Goal: Transaction & Acquisition: Purchase product/service

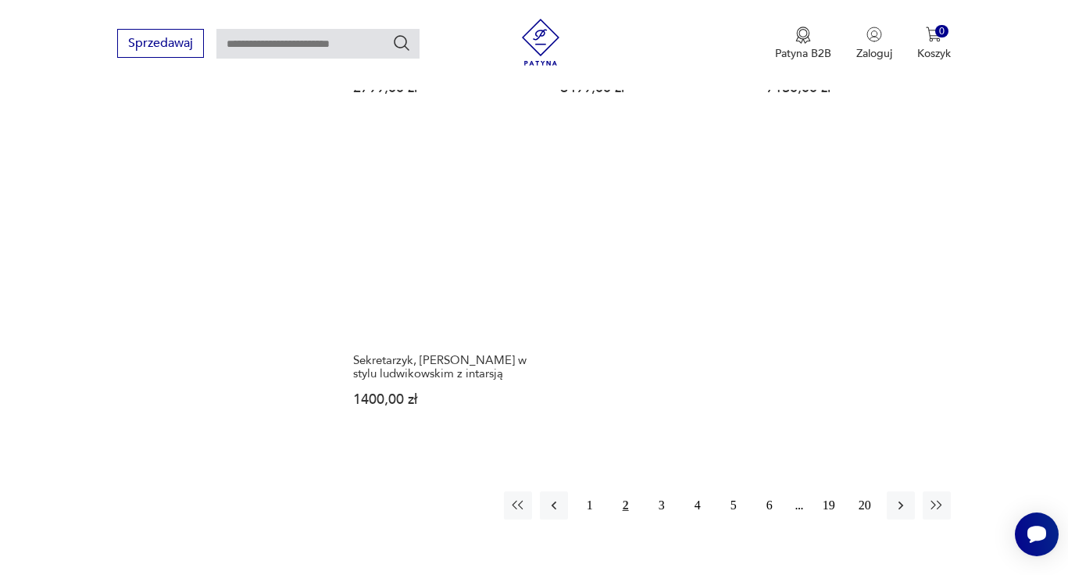
scroll to position [2326, 0]
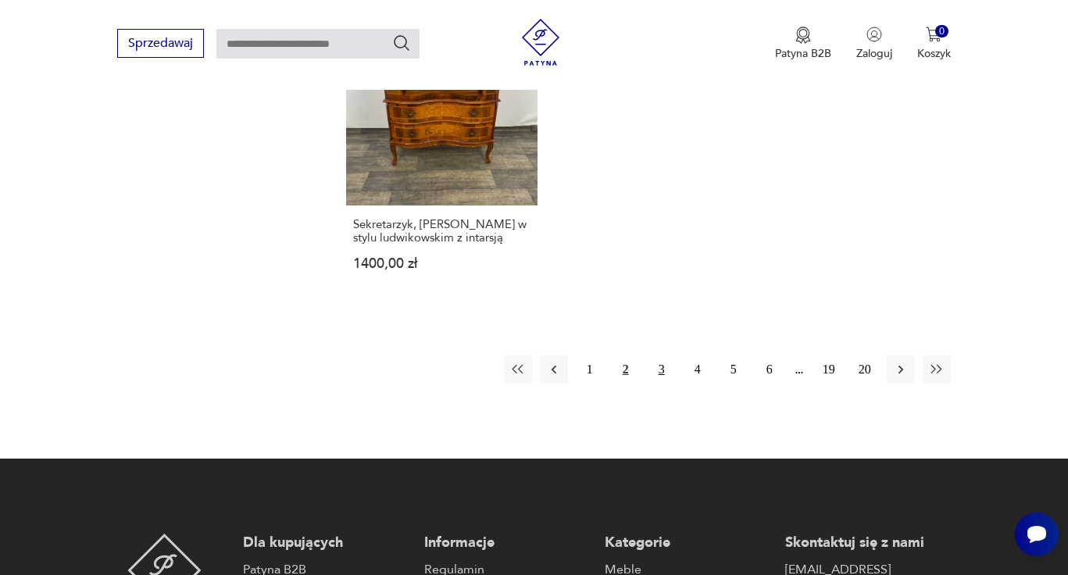
click at [667, 356] on button "3" at bounding box center [662, 370] width 28 height 28
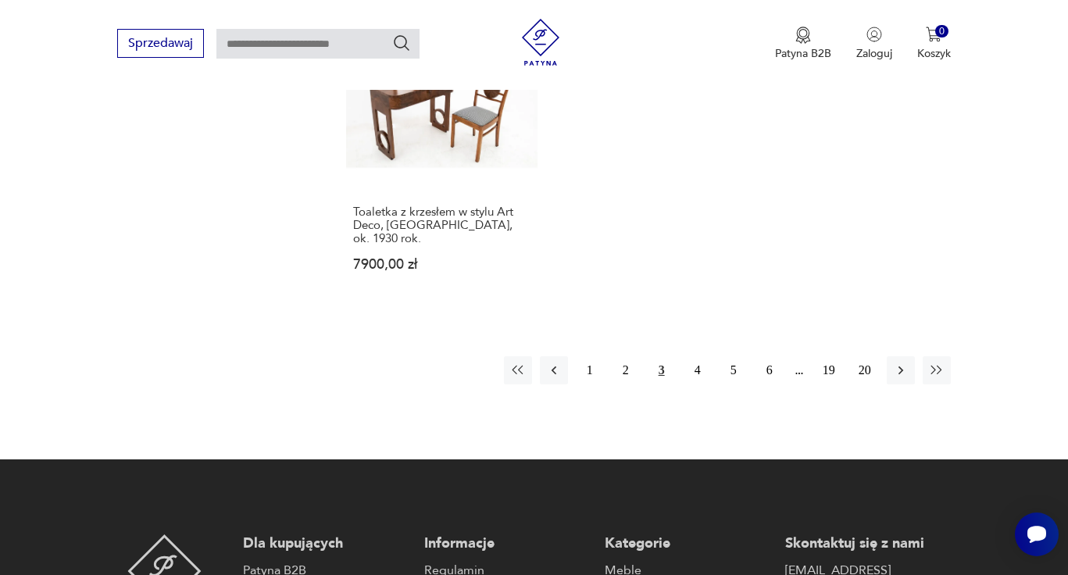
scroll to position [2339, 0]
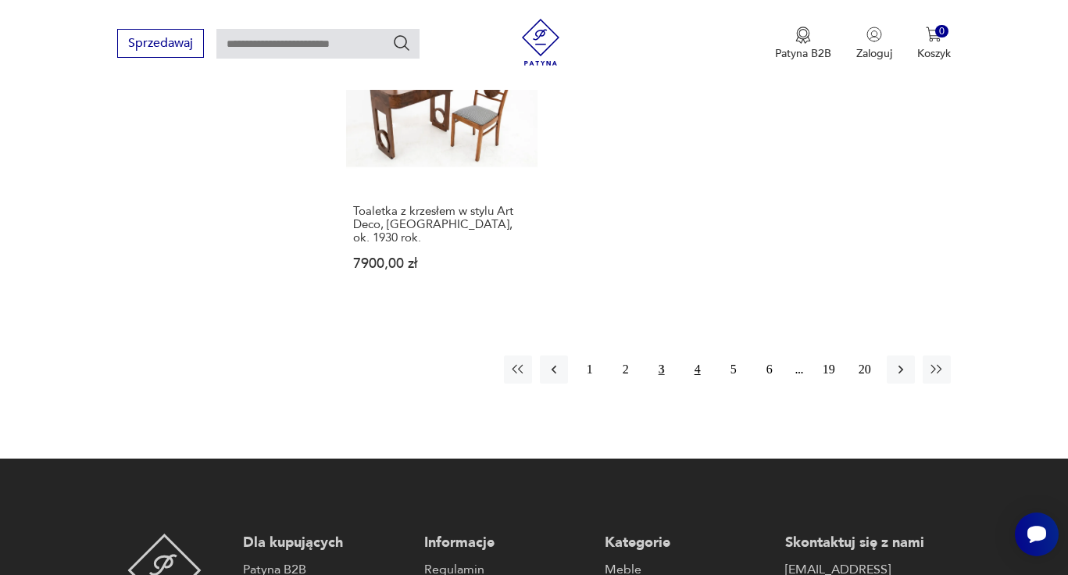
click at [695, 356] on button "4" at bounding box center [698, 370] width 28 height 28
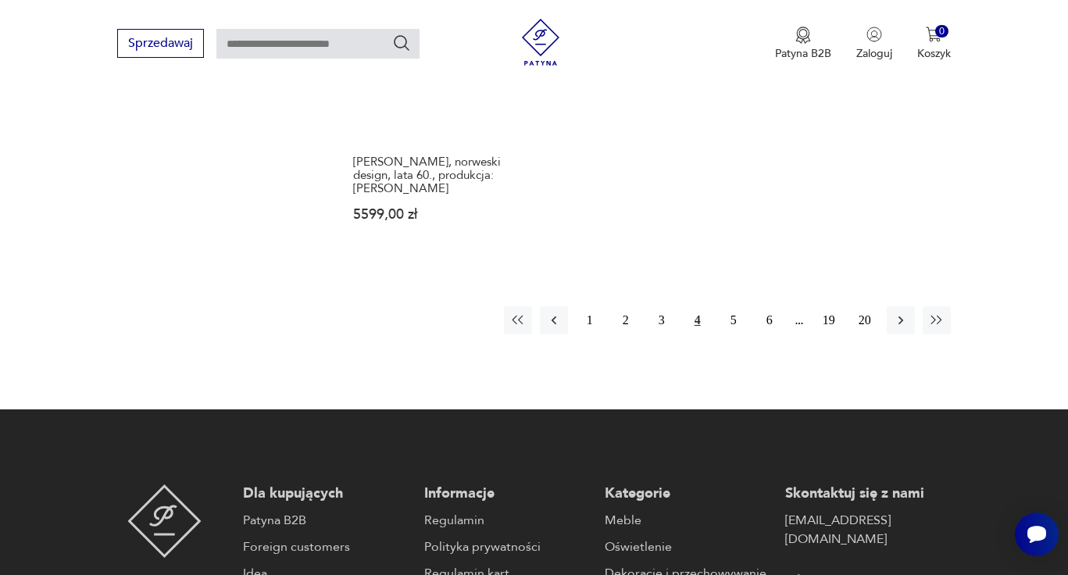
scroll to position [2375, 0]
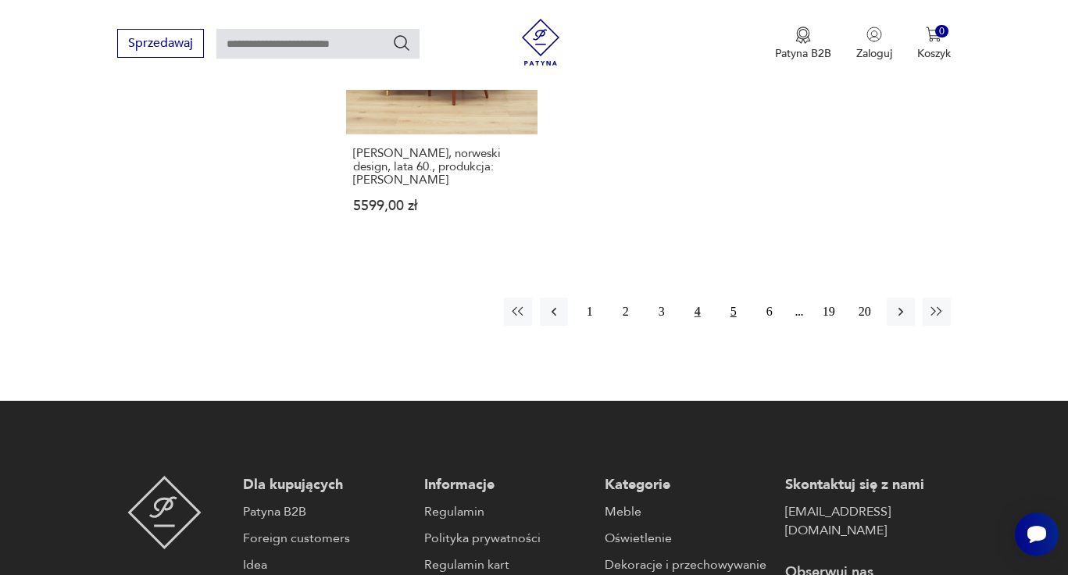
click at [735, 298] on button "5" at bounding box center [734, 312] width 28 height 28
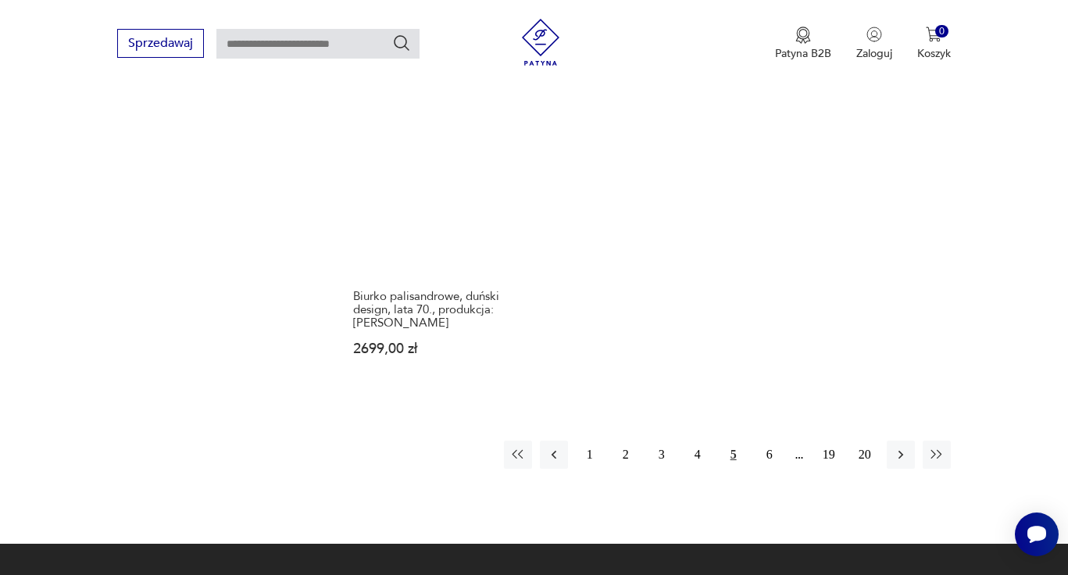
scroll to position [2304, 0]
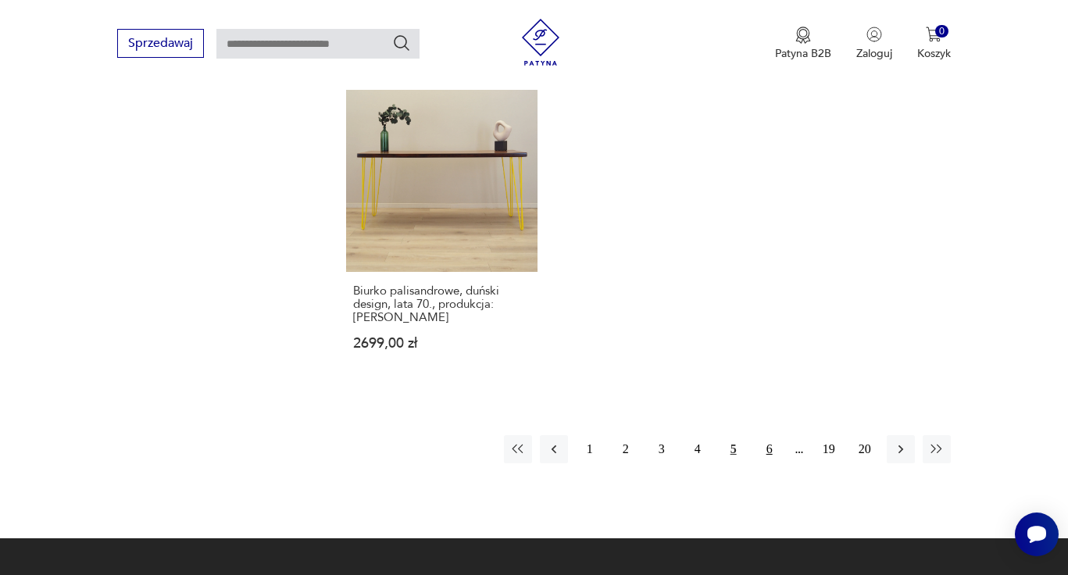
click at [767, 435] on button "6" at bounding box center [770, 449] width 28 height 28
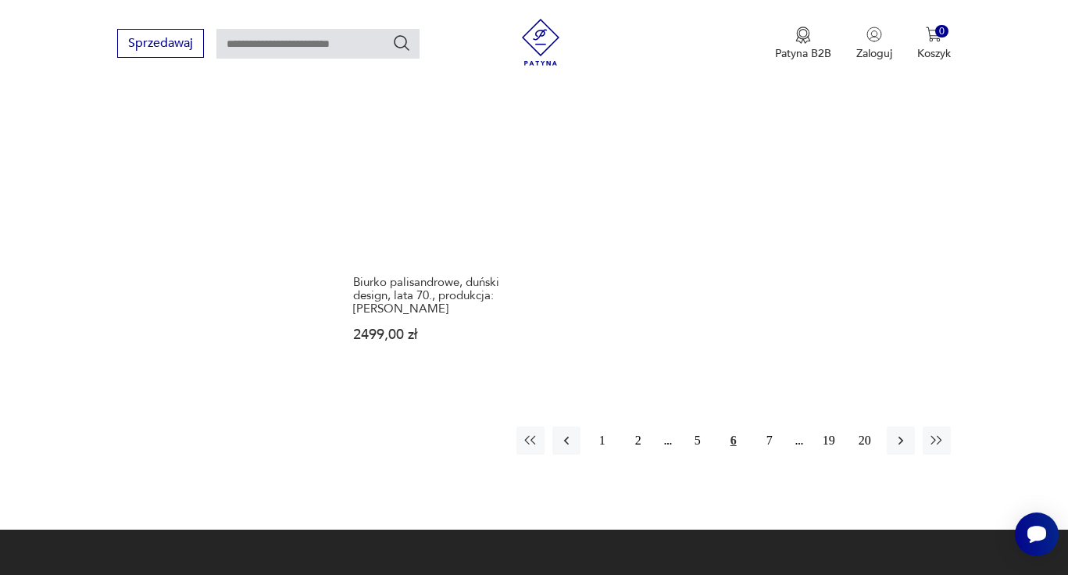
scroll to position [2286, 0]
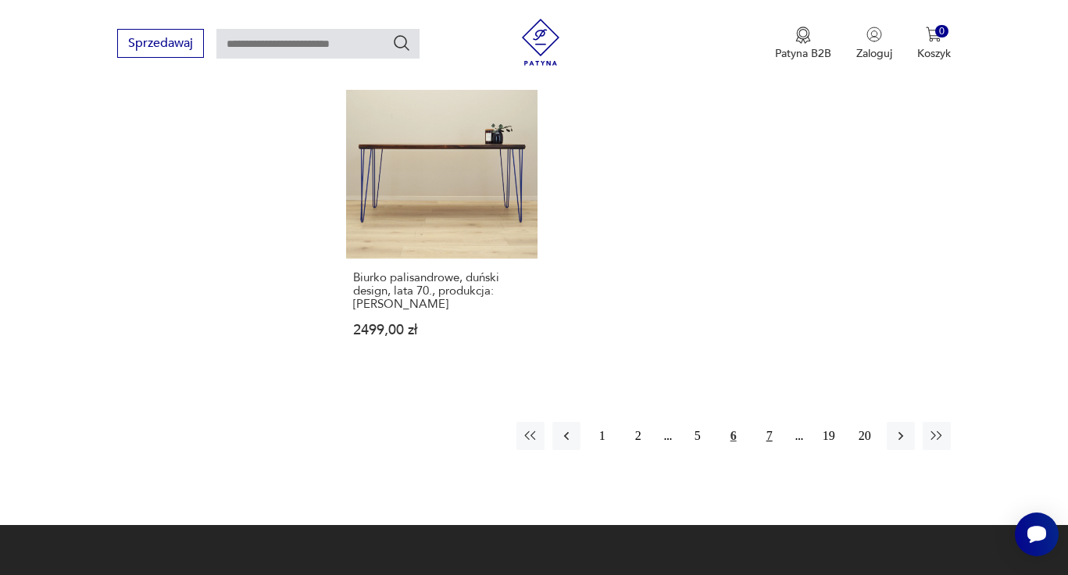
click at [767, 422] on button "7" at bounding box center [770, 436] width 28 height 28
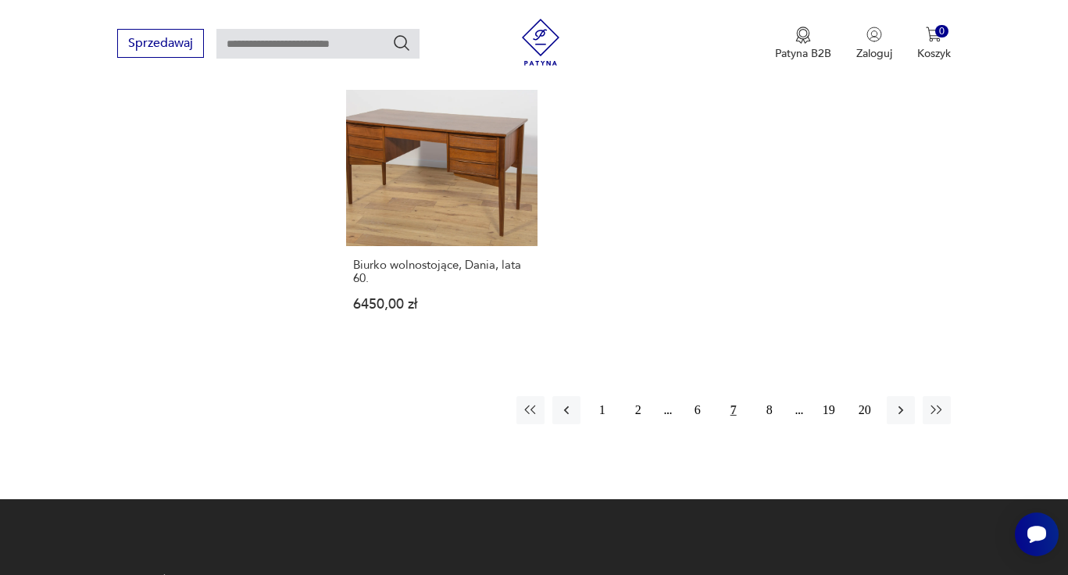
scroll to position [2299, 0]
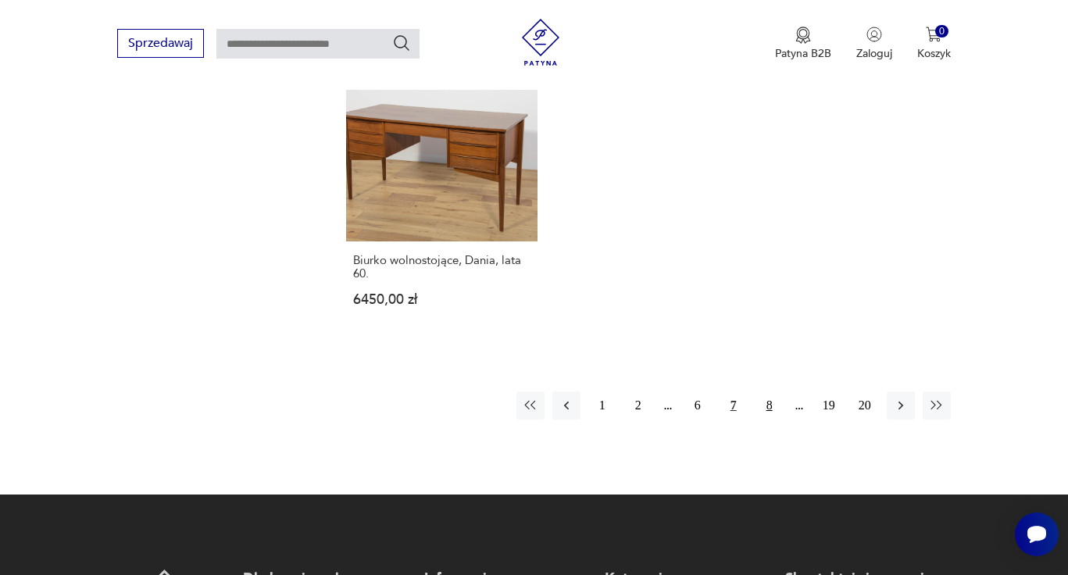
click at [771, 406] on button "8" at bounding box center [770, 406] width 28 height 28
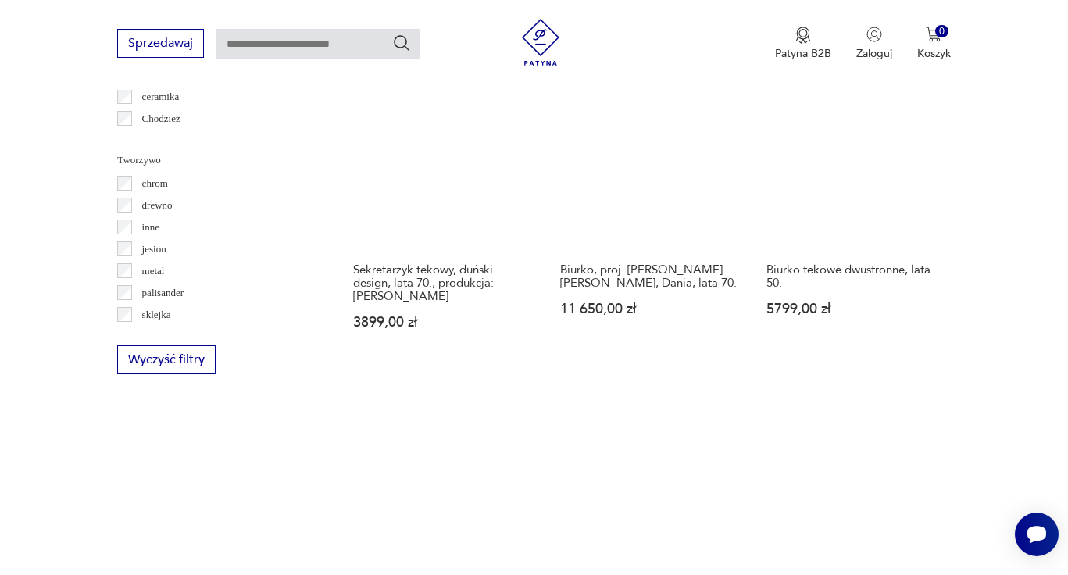
scroll to position [1604, 0]
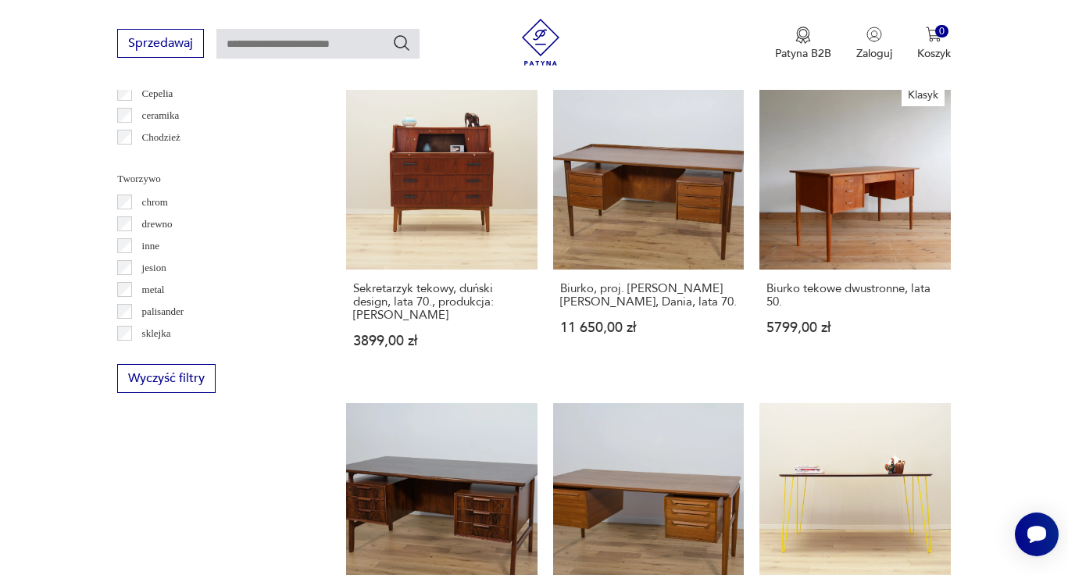
click at [296, 40] on input "text" at bounding box center [317, 44] width 203 height 30
type input "******"
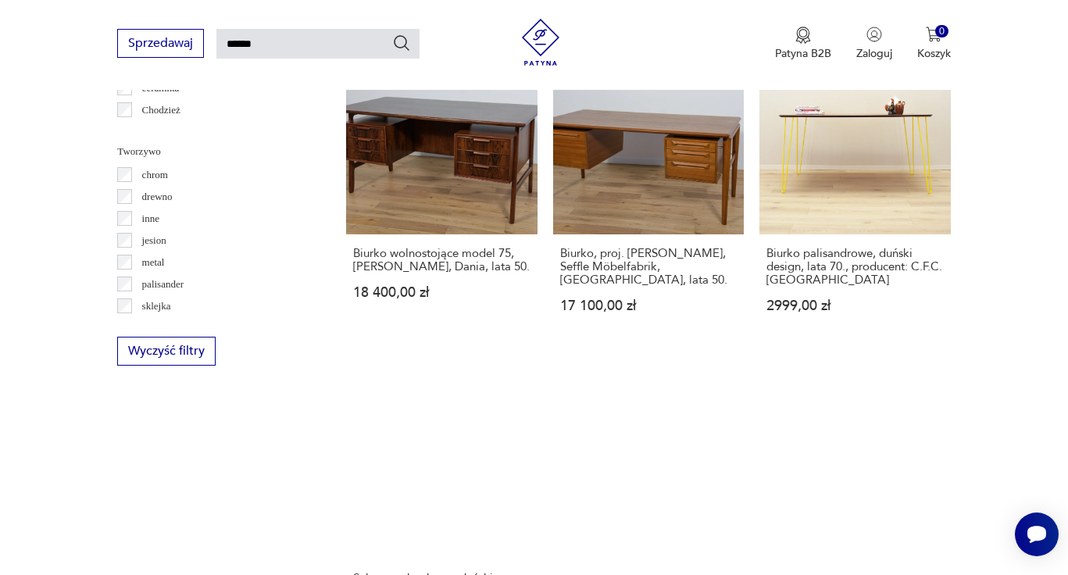
scroll to position [1576, 0]
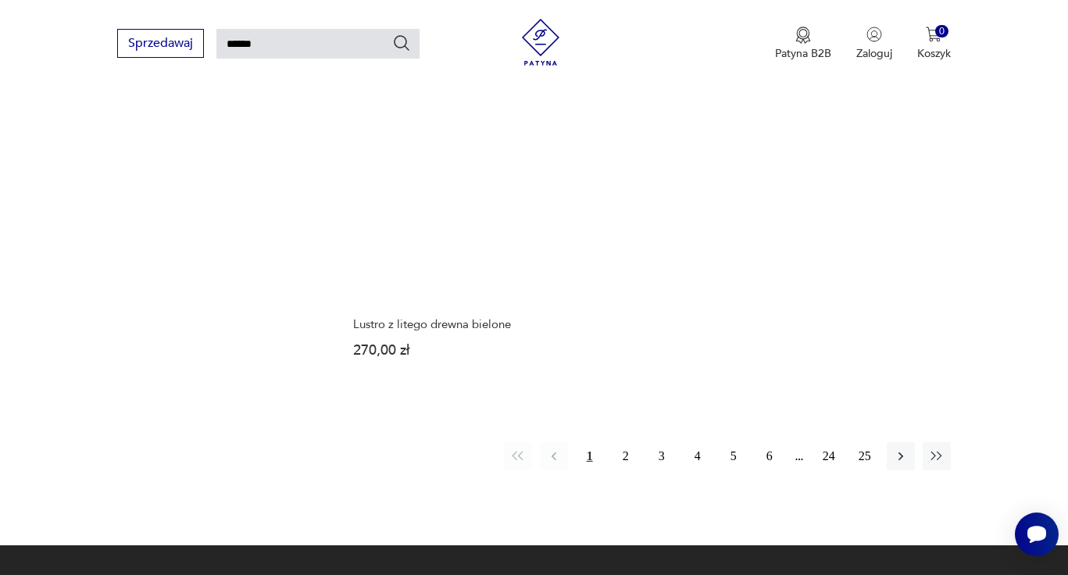
scroll to position [1854, 0]
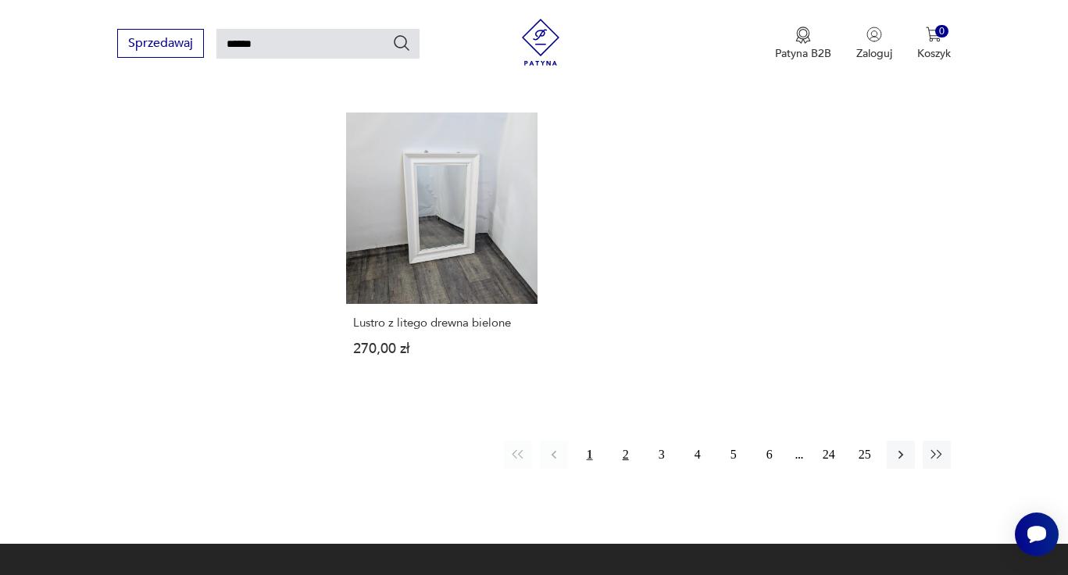
click at [626, 441] on button "2" at bounding box center [626, 455] width 28 height 28
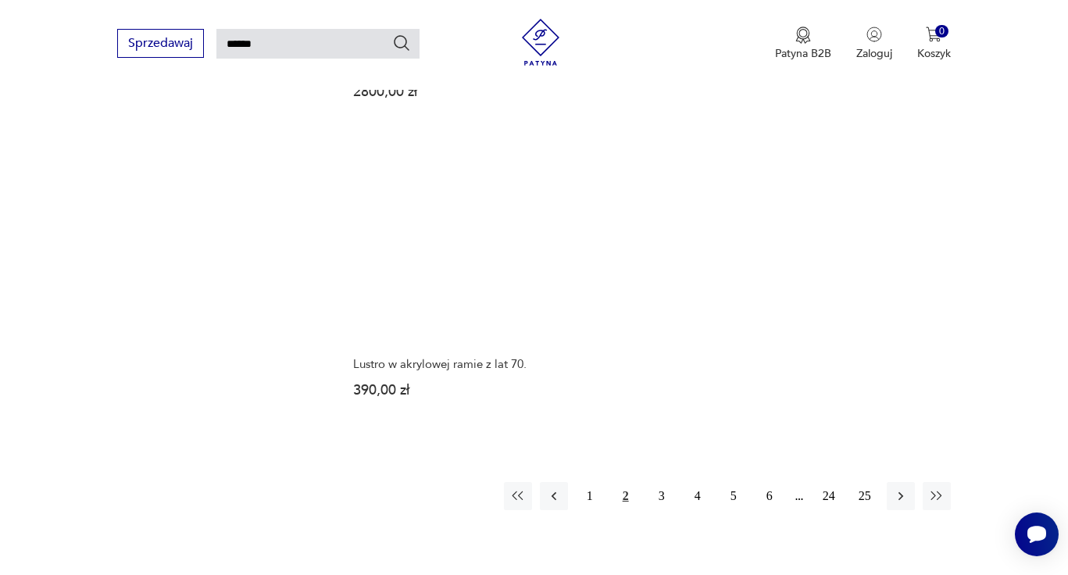
scroll to position [1775, 0]
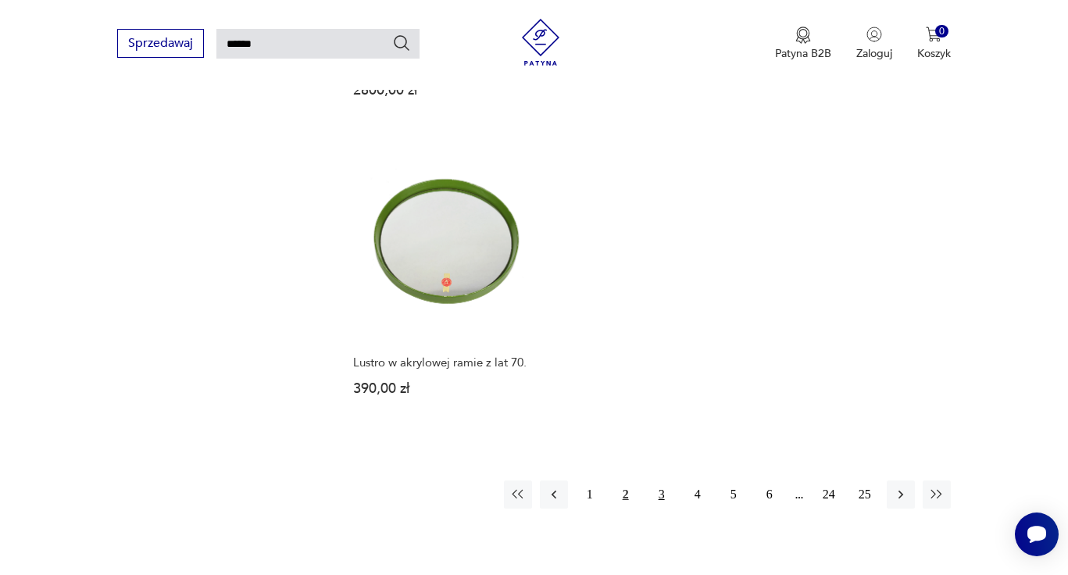
click at [660, 481] on button "3" at bounding box center [662, 495] width 28 height 28
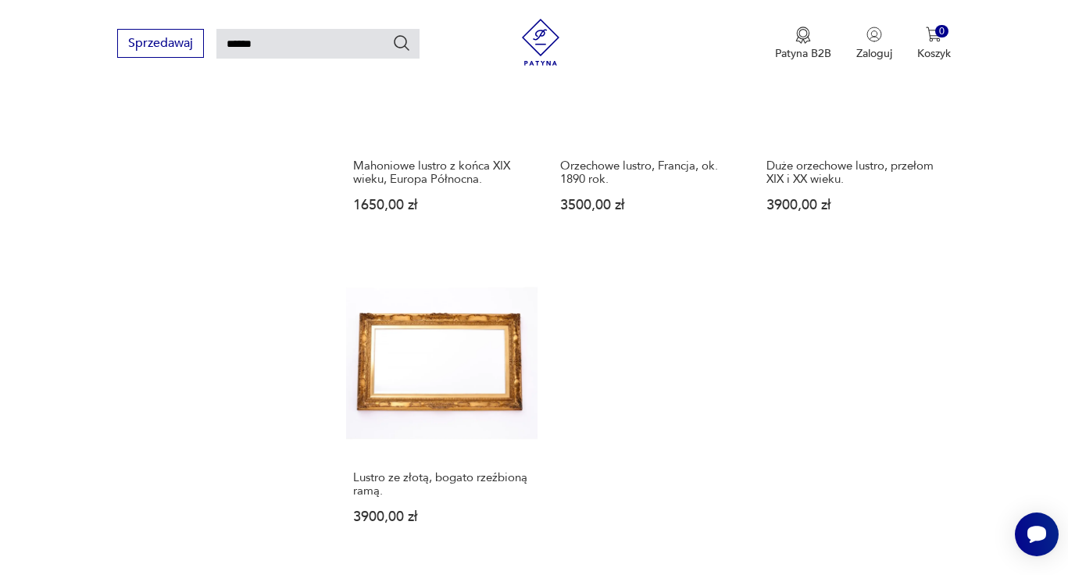
scroll to position [1808, 0]
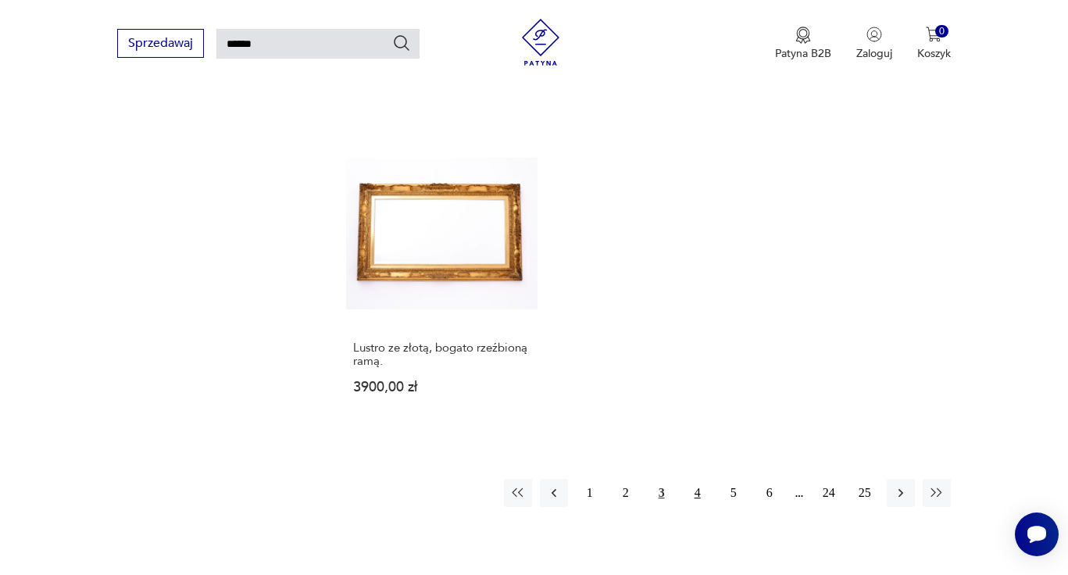
click at [703, 492] on button "4" at bounding box center [698, 493] width 28 height 28
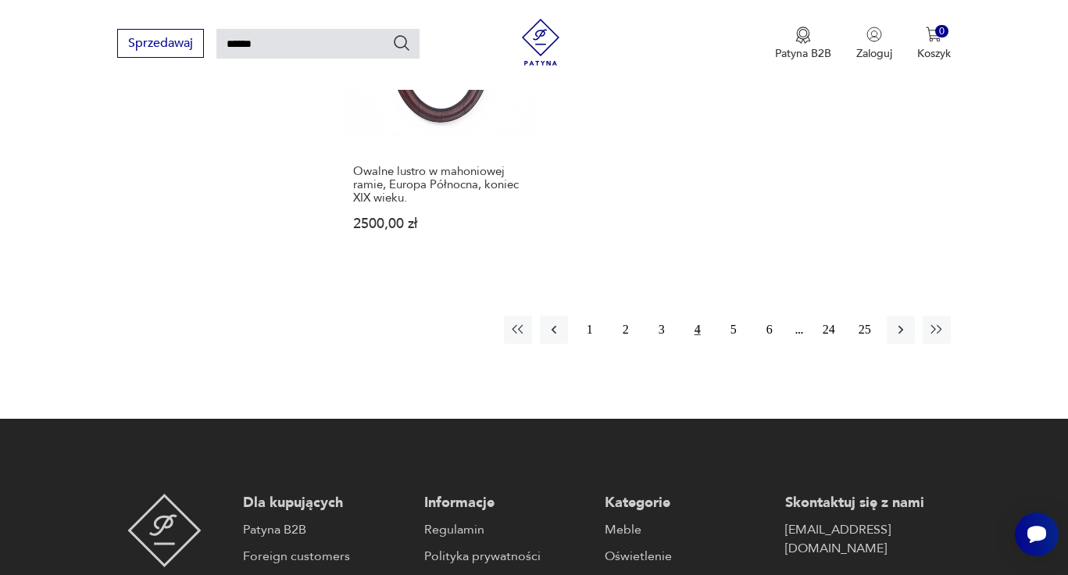
scroll to position [1947, 0]
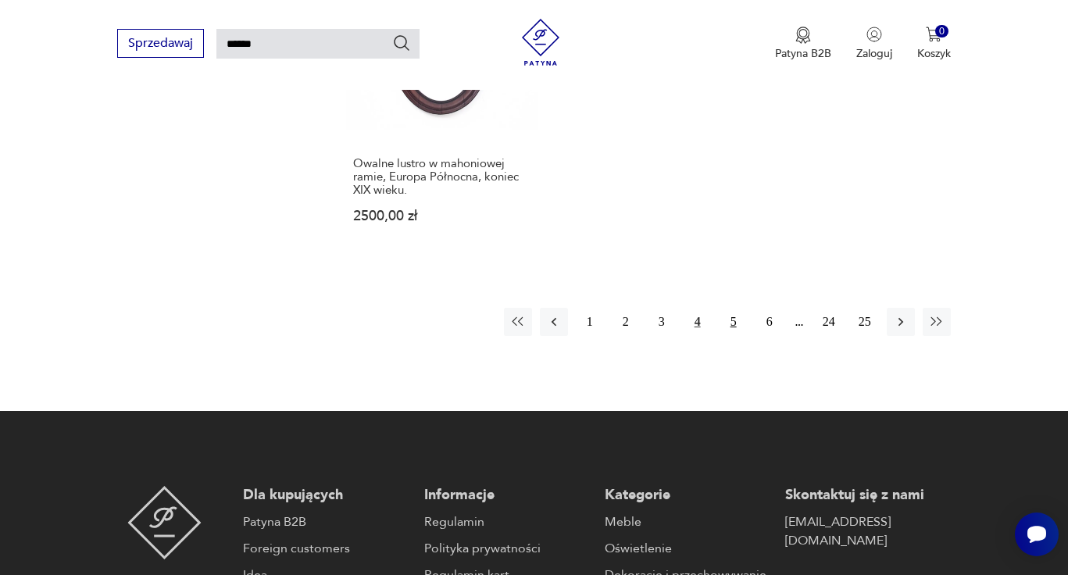
click at [736, 319] on button "5" at bounding box center [734, 322] width 28 height 28
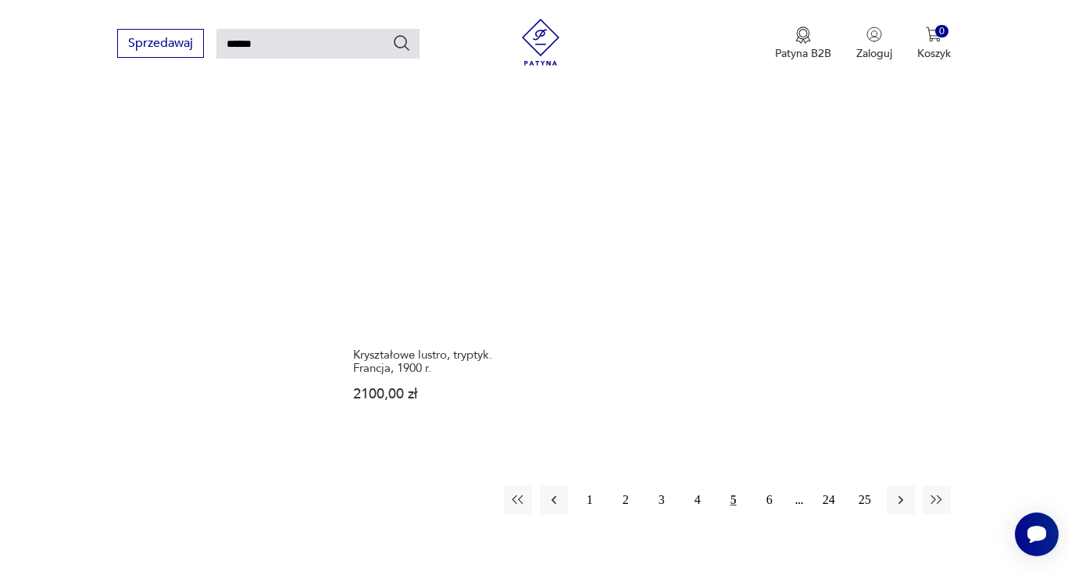
scroll to position [1791, 0]
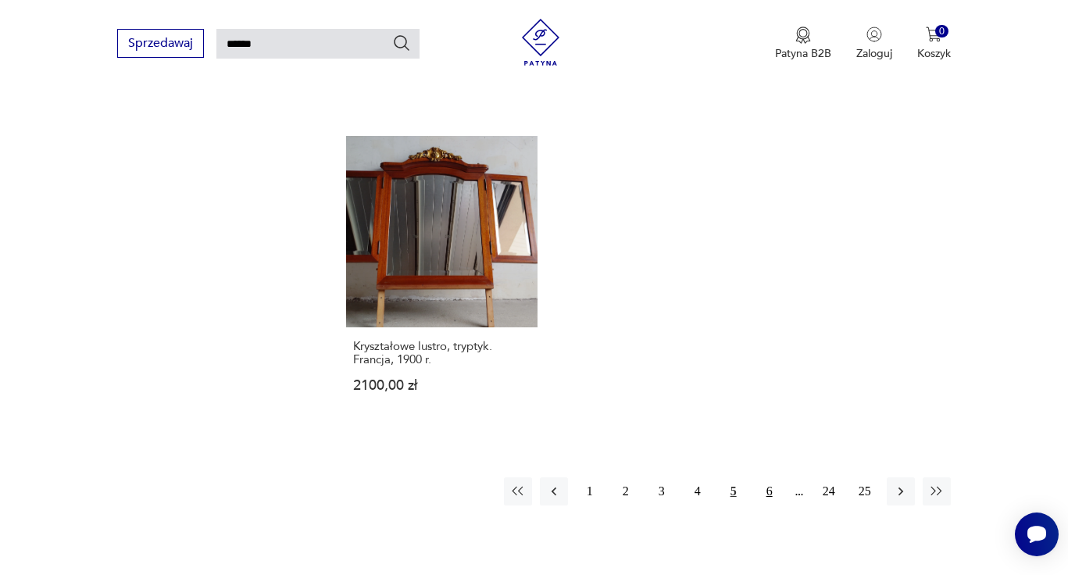
click at [770, 477] on button "6" at bounding box center [770, 491] width 28 height 28
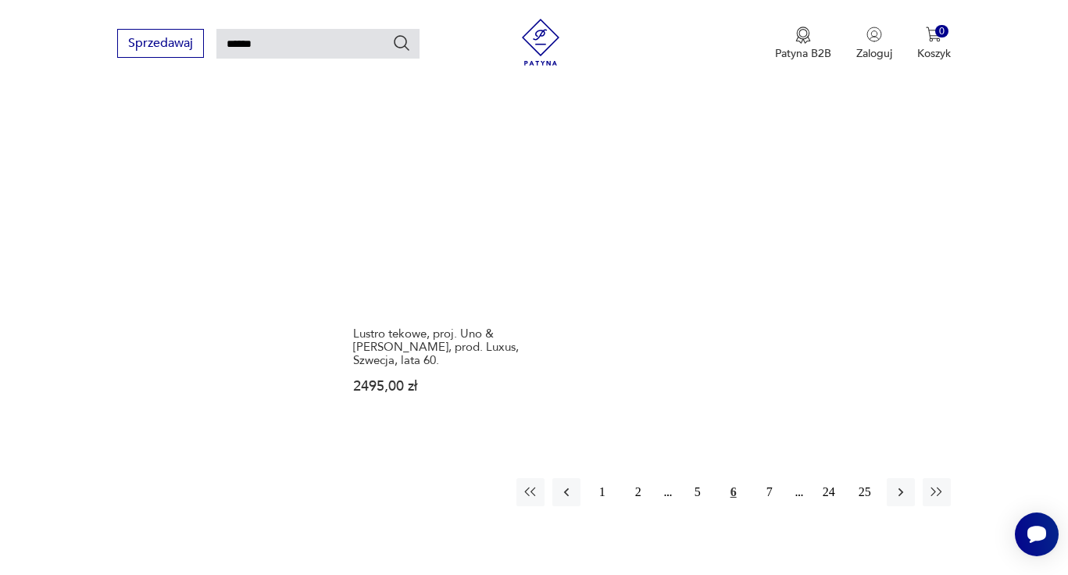
scroll to position [1837, 0]
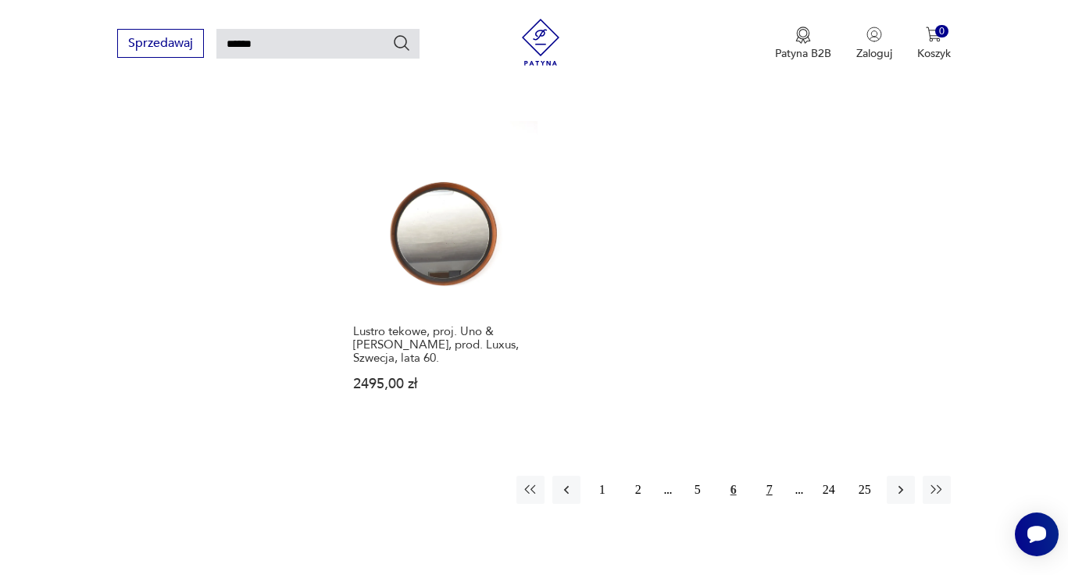
click at [768, 476] on button "7" at bounding box center [770, 490] width 28 height 28
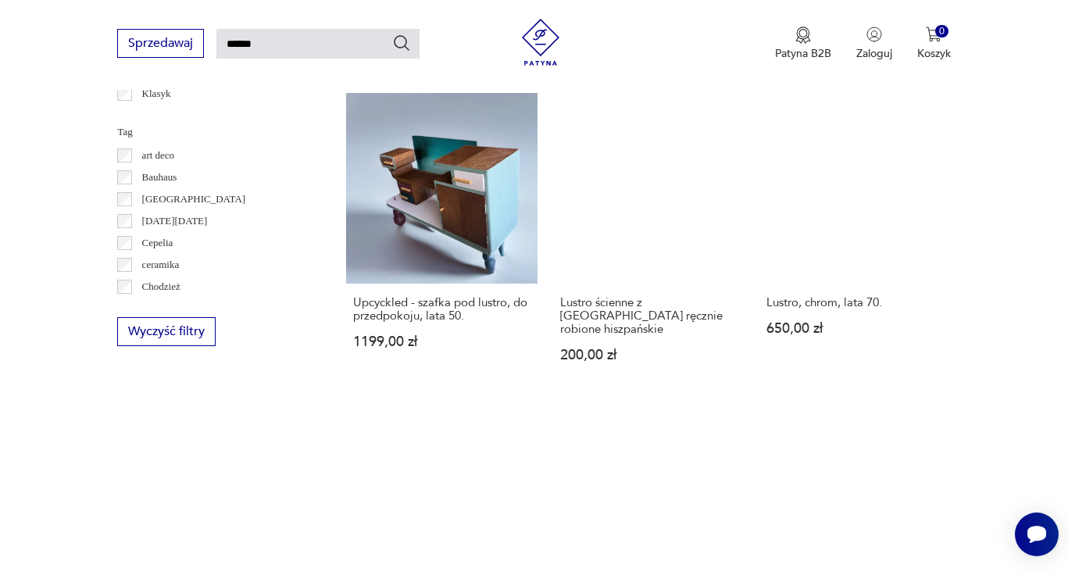
scroll to position [888, 0]
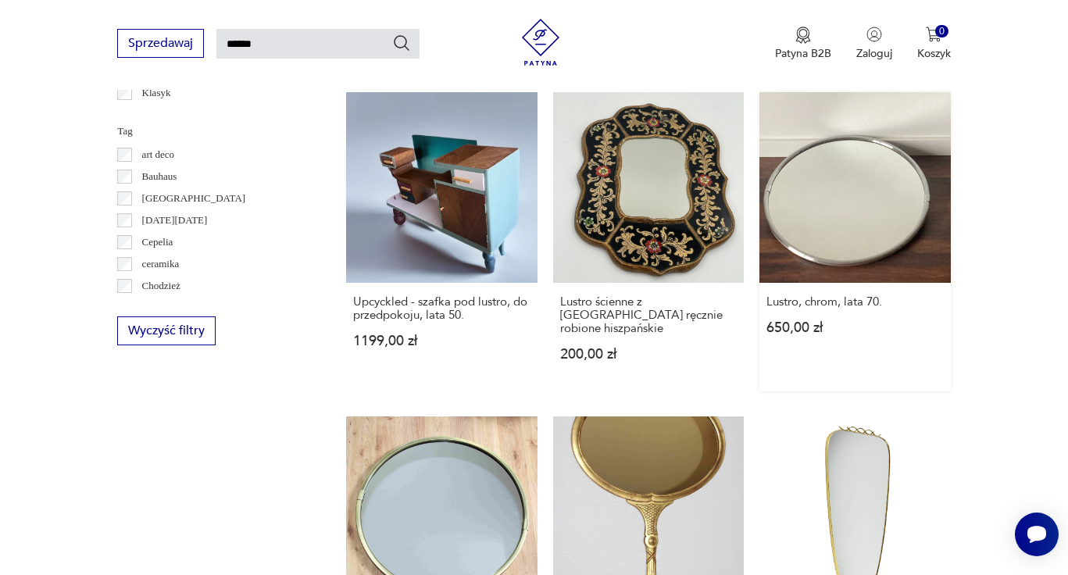
click at [861, 209] on link "Lustro, chrom, lata 70. 650,00 zł" at bounding box center [855, 241] width 191 height 299
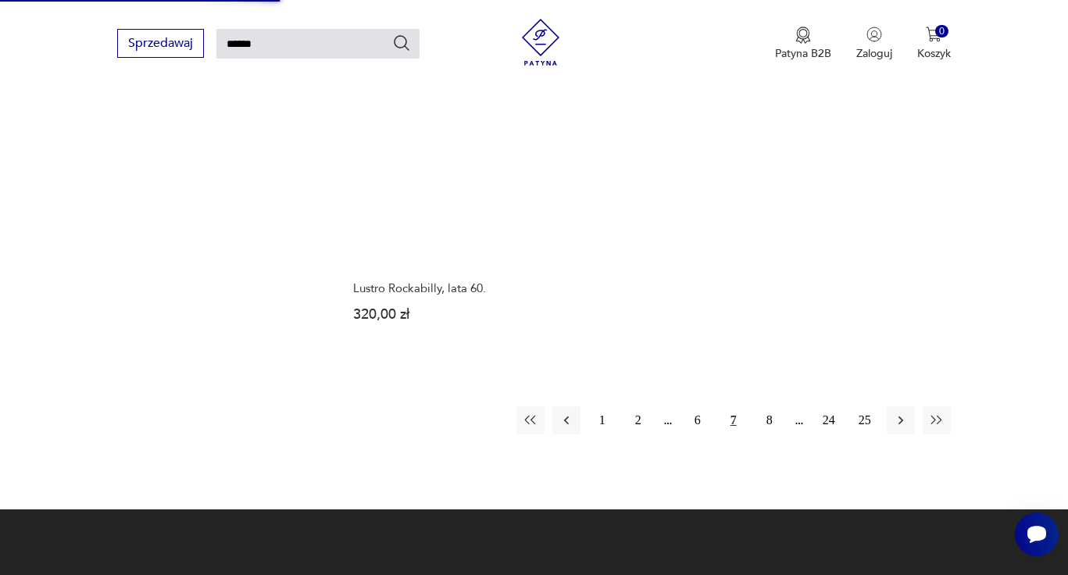
scroll to position [1838, 0]
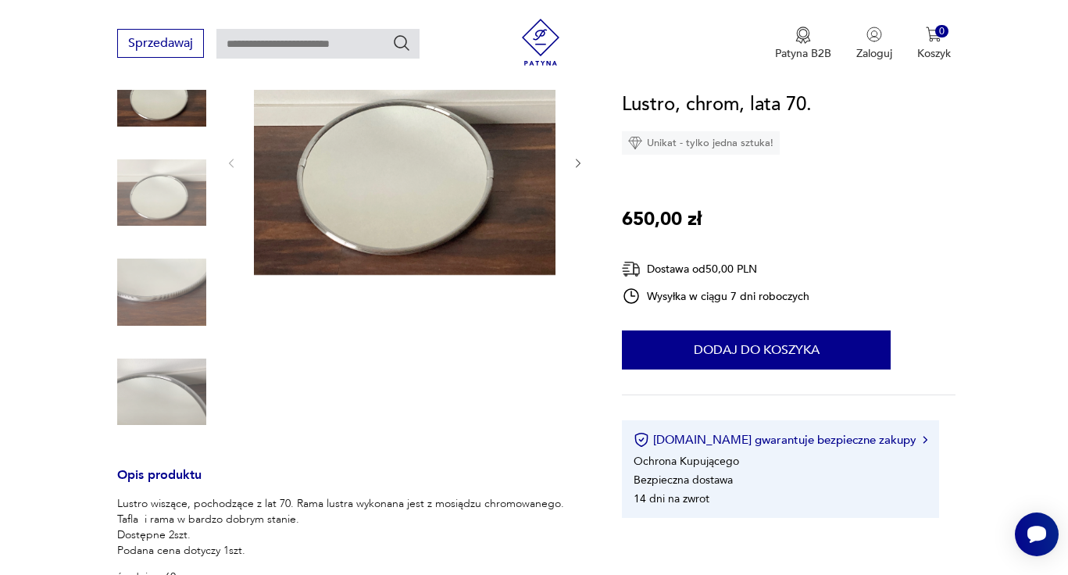
click at [430, 196] on img at bounding box center [405, 161] width 302 height 227
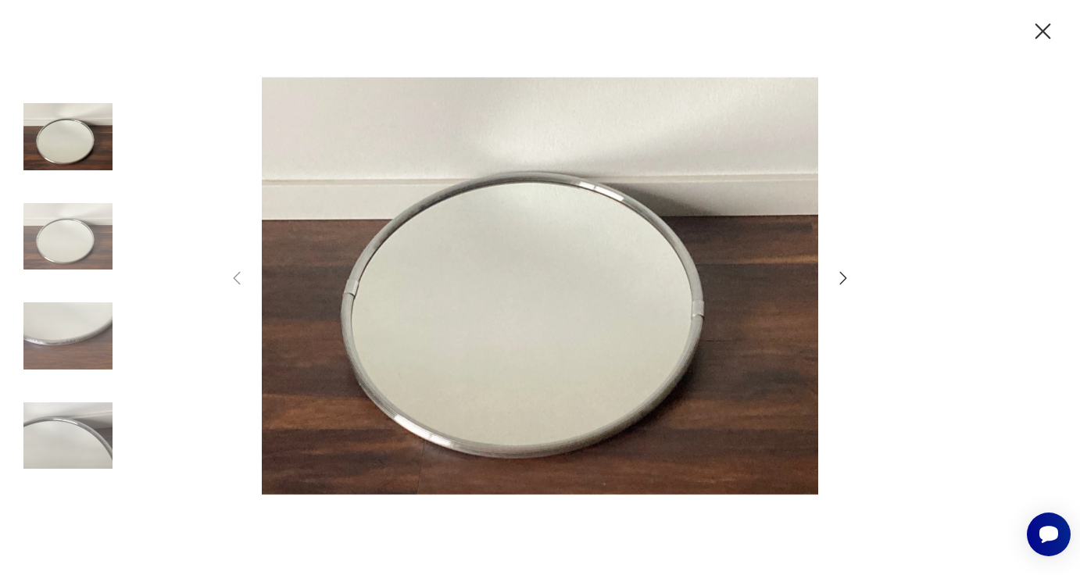
click at [842, 284] on icon "button" at bounding box center [843, 278] width 19 height 19
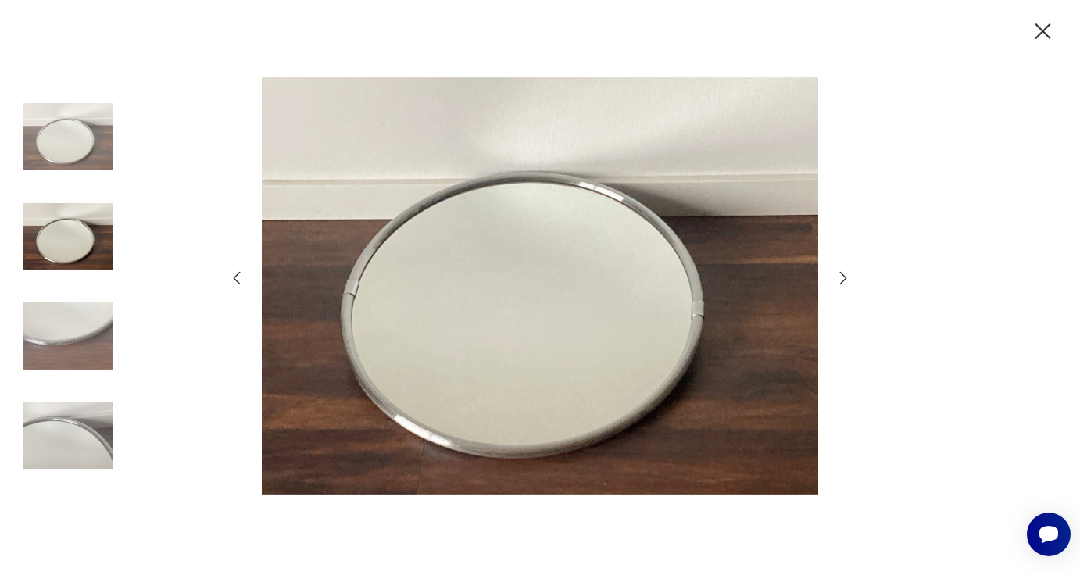
click at [842, 284] on icon "button" at bounding box center [843, 278] width 19 height 19
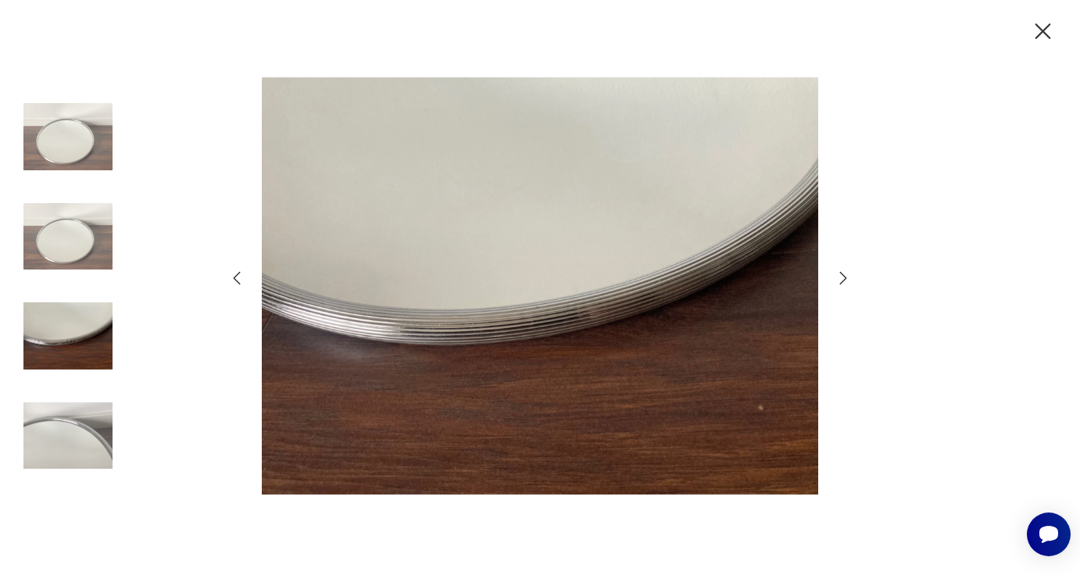
click at [842, 284] on icon "button" at bounding box center [843, 278] width 19 height 19
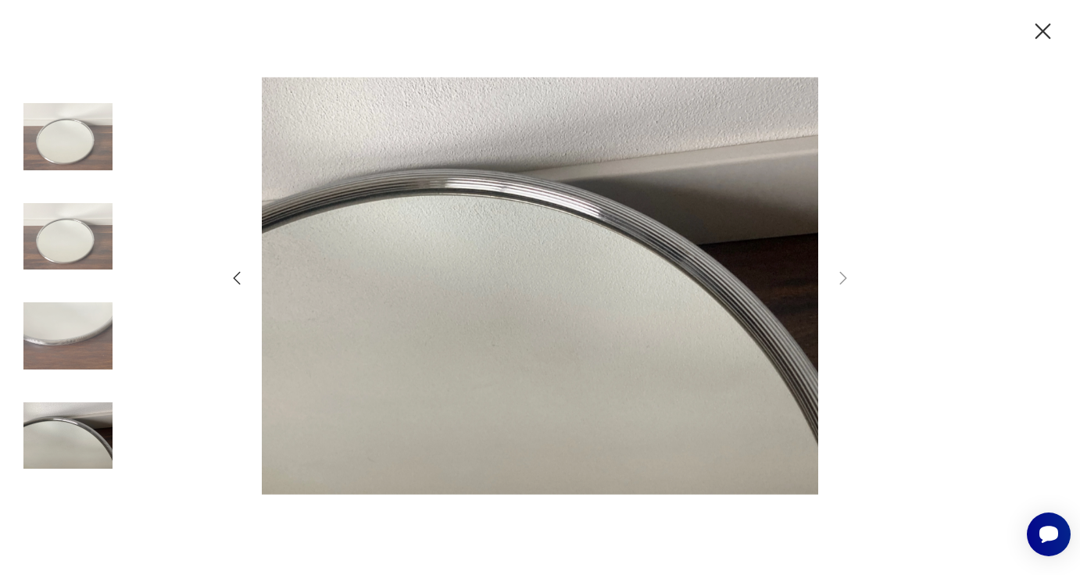
click at [1045, 35] on icon "button" at bounding box center [1042, 31] width 27 height 27
